Goal: Information Seeking & Learning: Learn about a topic

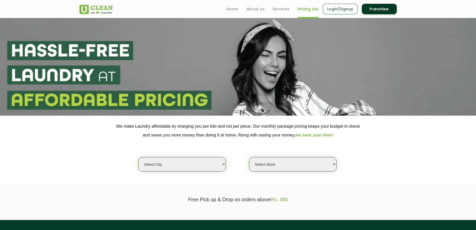
click at [208, 167] on select "Select city [GEOGRAPHIC_DATA] [GEOGRAPHIC_DATA] [GEOGRAPHIC_DATA] [GEOGRAPHIC_D…" at bounding box center [182, 164] width 88 height 14
select select "149"
click at [138, 157] on select "Select city [GEOGRAPHIC_DATA] [GEOGRAPHIC_DATA] [GEOGRAPHIC_DATA] [GEOGRAPHIC_D…" at bounding box center [182, 164] width 88 height 14
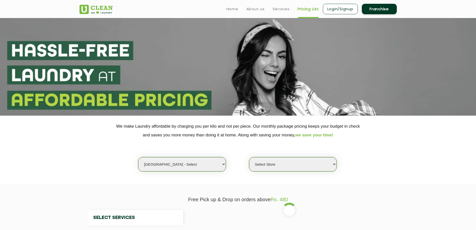
select select "0"
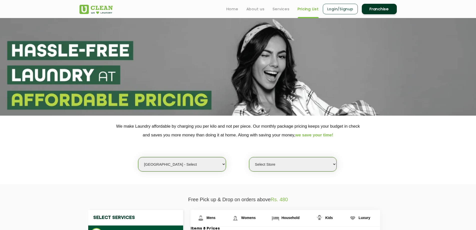
click at [288, 167] on select "Select Store UClean Select Bandra" at bounding box center [293, 164] width 88 height 14
click at [380, 142] on div "Select city [GEOGRAPHIC_DATA] [GEOGRAPHIC_DATA] [GEOGRAPHIC_DATA] [GEOGRAPHIC_D…" at bounding box center [238, 155] width 325 height 32
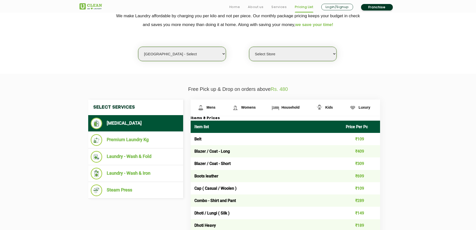
scroll to position [125, 0]
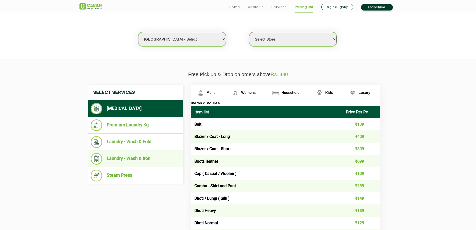
click at [138, 162] on li "Laundry - Wash & Iron" at bounding box center [136, 159] width 90 height 12
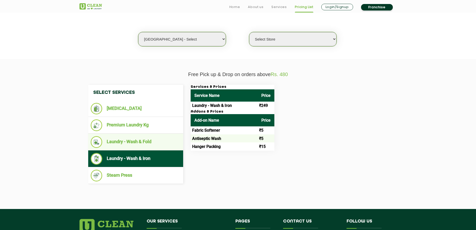
click at [139, 141] on li "Laundry - Wash & Fold" at bounding box center [136, 142] width 90 height 12
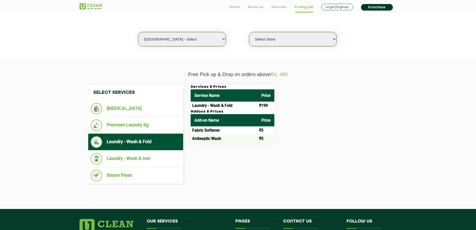
click at [193, 37] on select "Select city [GEOGRAPHIC_DATA] [GEOGRAPHIC_DATA] [GEOGRAPHIC_DATA] [GEOGRAPHIC_D…" at bounding box center [182, 39] width 88 height 14
select select "16"
click at [138, 32] on select "Select city [GEOGRAPHIC_DATA] [GEOGRAPHIC_DATA] [GEOGRAPHIC_DATA] [GEOGRAPHIC_D…" at bounding box center [182, 39] width 88 height 14
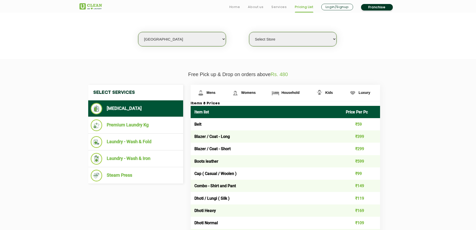
click at [309, 39] on select "Select Store UClean Powai UClean Deonar UClean LBS Marg UClean Chembur UClean W…" at bounding box center [293, 39] width 88 height 14
select select "440"
click at [249, 32] on select "Select Store UClean Powai UClean Deonar UClean LBS Marg UClean Chembur UClean W…" at bounding box center [293, 39] width 88 height 14
click at [137, 140] on li "Laundry - Wash & Fold" at bounding box center [136, 142] width 90 height 12
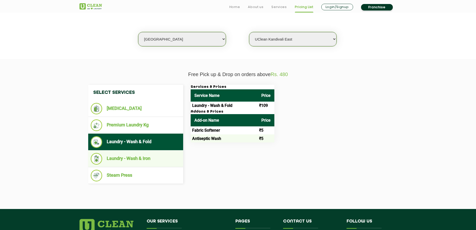
click at [133, 160] on li "Laundry - Wash & Iron" at bounding box center [136, 159] width 90 height 12
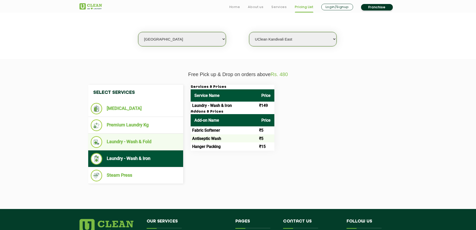
click at [134, 147] on li "Laundry - Wash & Fold" at bounding box center [136, 142] width 90 height 12
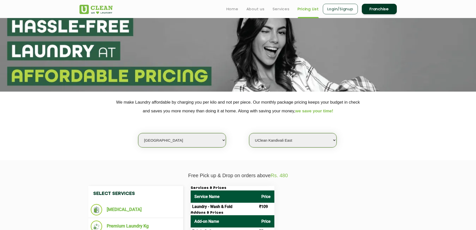
scroll to position [24, 0]
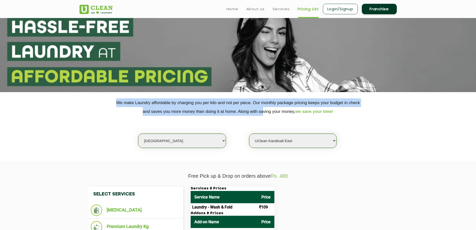
drag, startPoint x: 118, startPoint y: 102, endPoint x: 260, endPoint y: 108, distance: 142.7
click at [260, 108] on p "We make Laundry affordable by charging you per kilo and not per piece. Our mont…" at bounding box center [239, 107] width 318 height 18
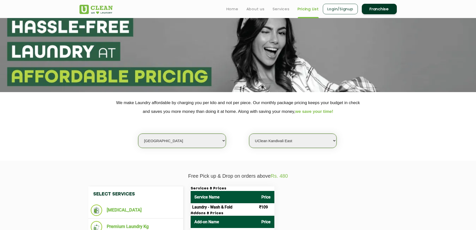
click at [376, 140] on div "Select city [GEOGRAPHIC_DATA] [GEOGRAPHIC_DATA] [GEOGRAPHIC_DATA] [GEOGRAPHIC_D…" at bounding box center [238, 132] width 325 height 32
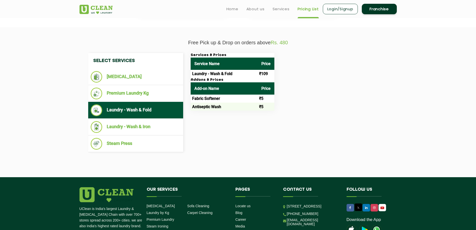
scroll to position [0, 0]
